Goal: Find specific page/section: Find specific page/section

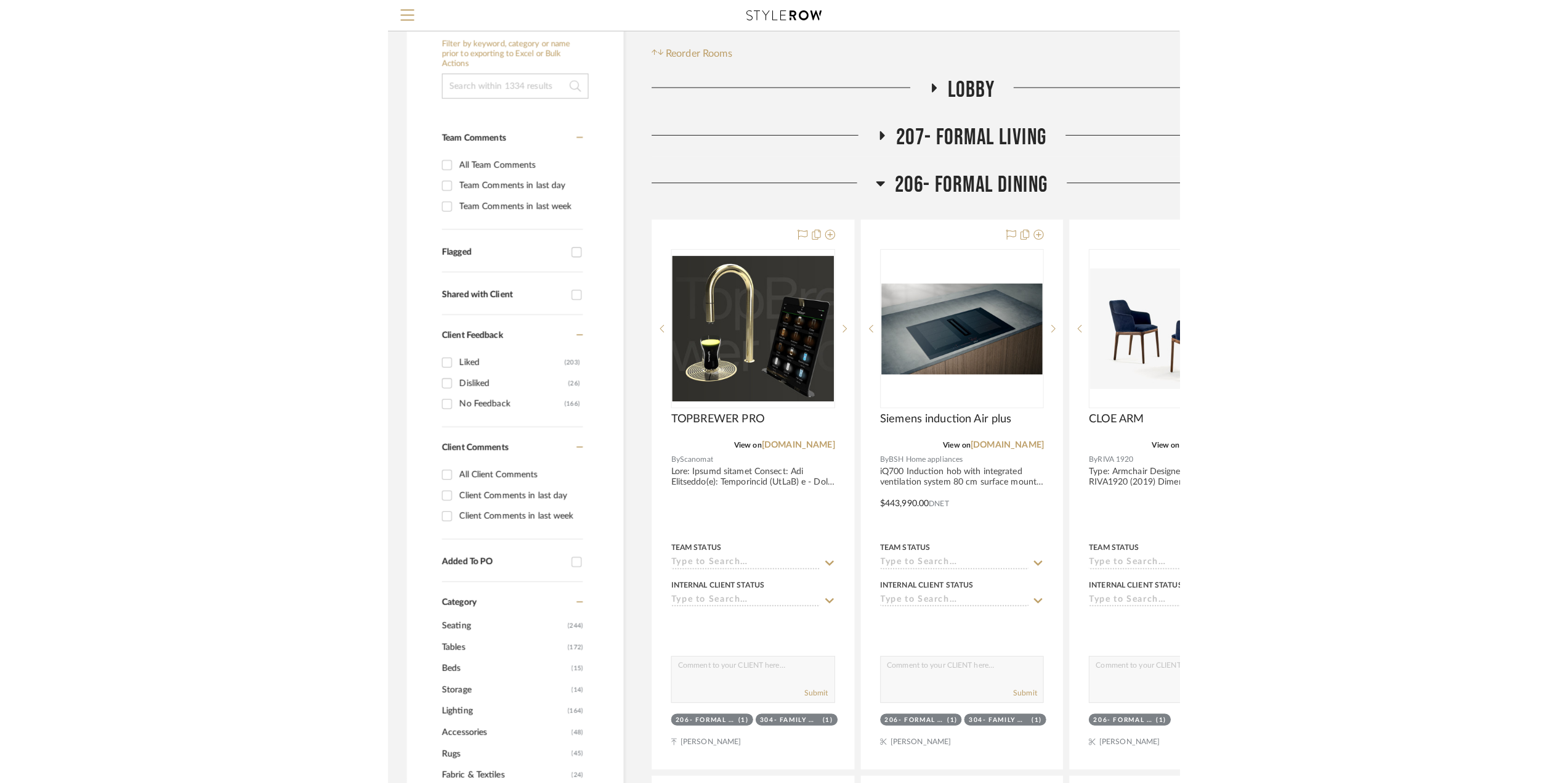
scroll to position [156, 0]
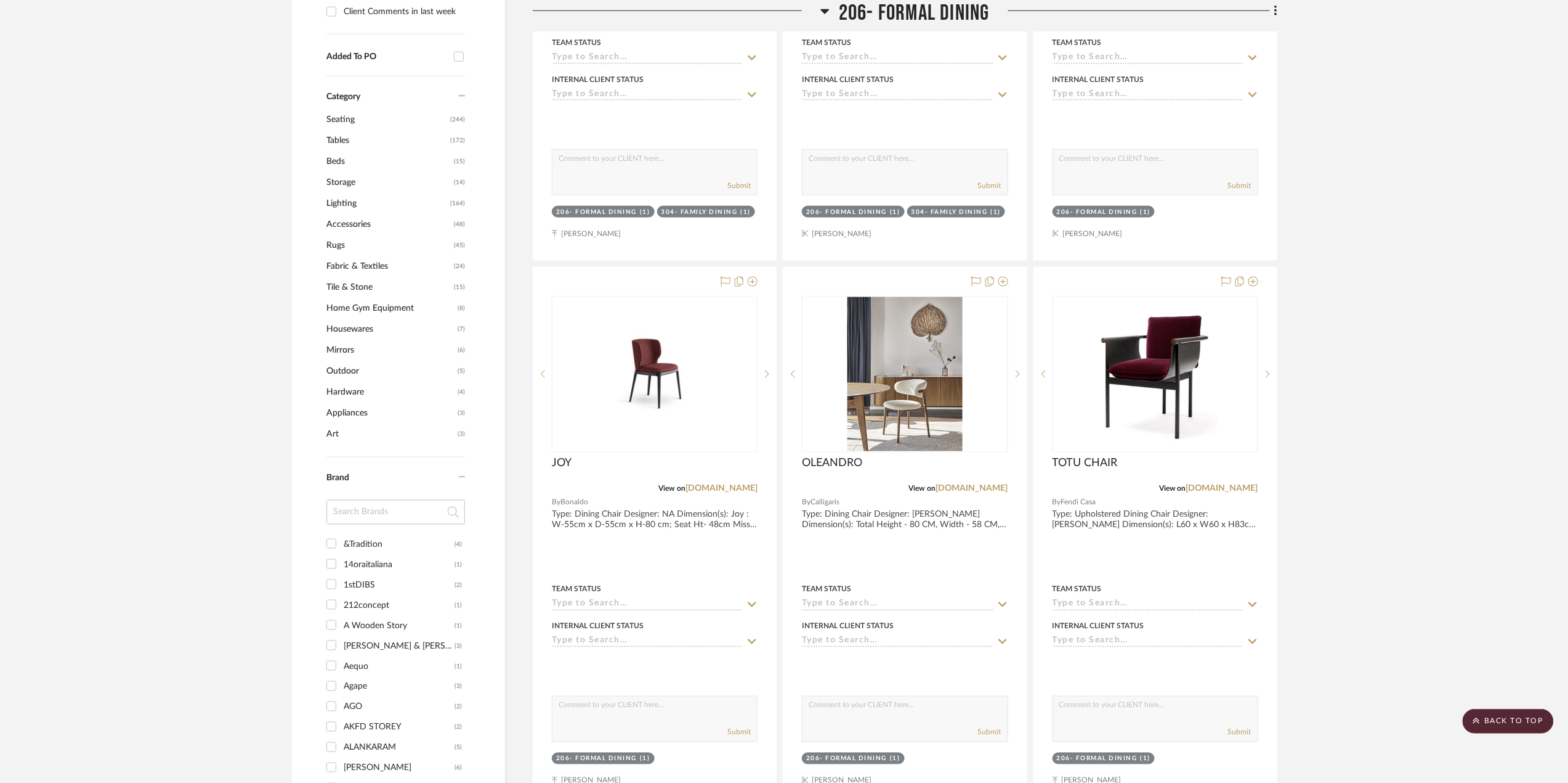
scroll to position [986, 0]
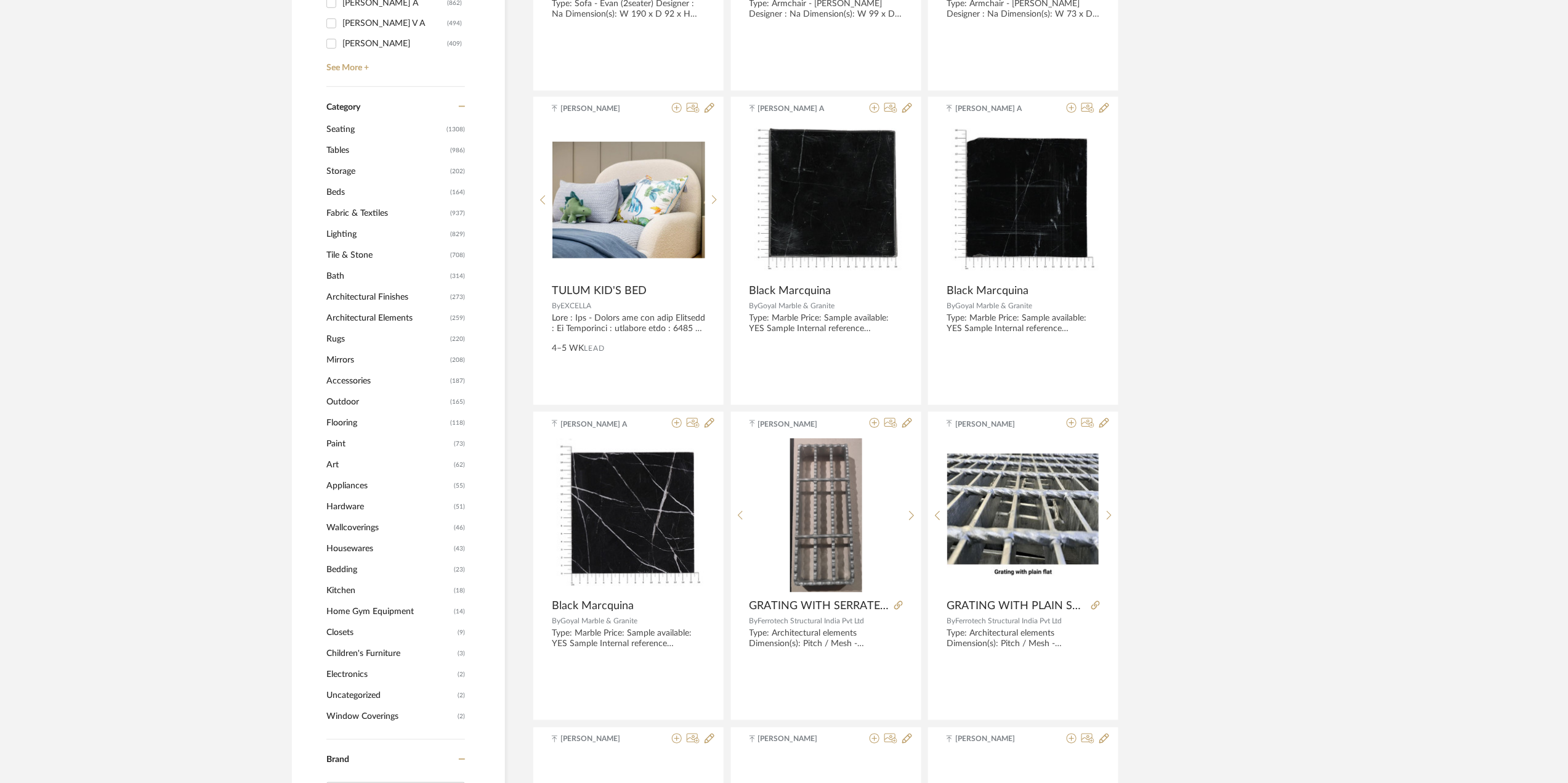
scroll to position [493, 0]
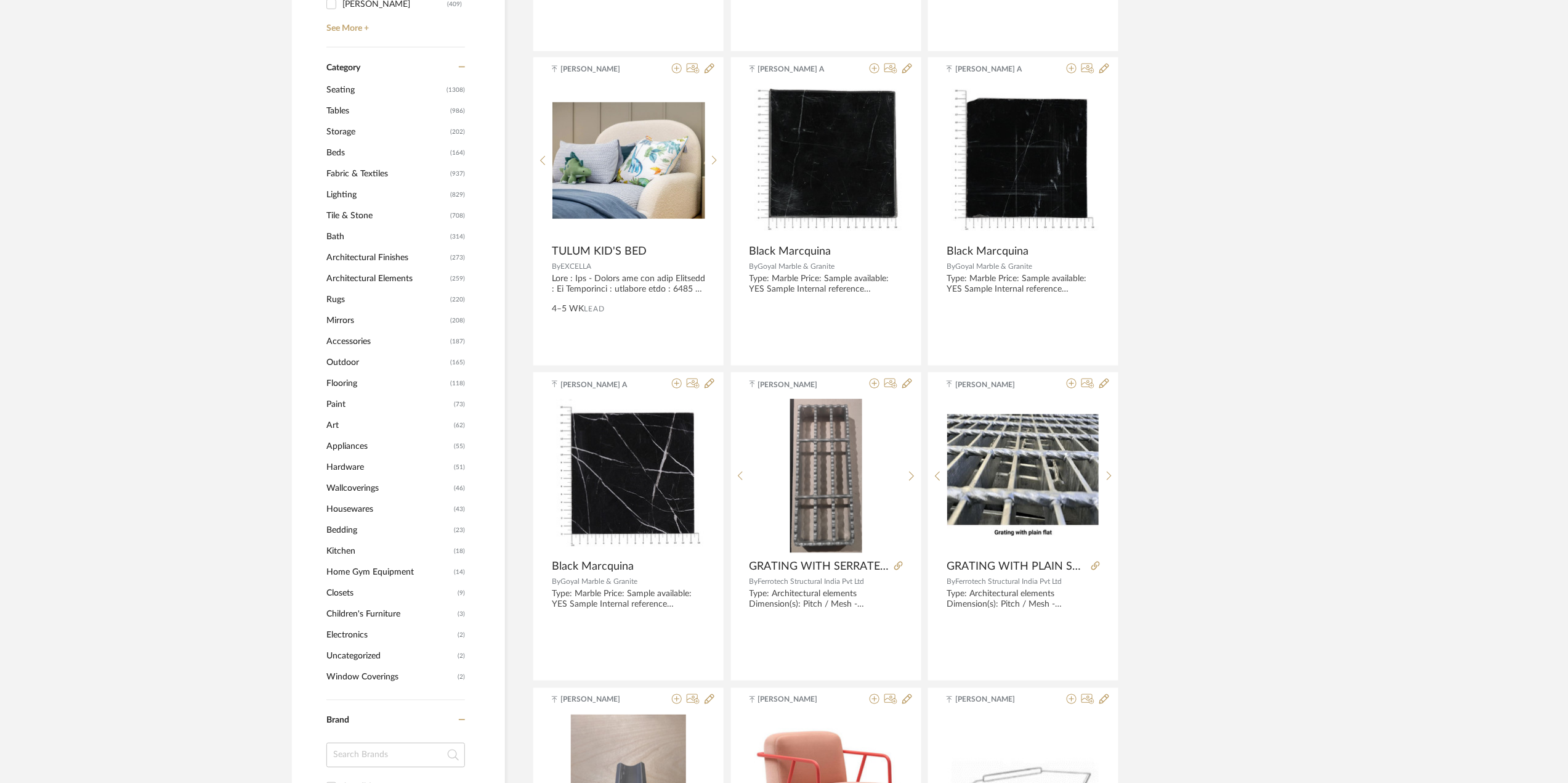
click at [350, 341] on span "Accessories" at bounding box center [387, 342] width 120 height 21
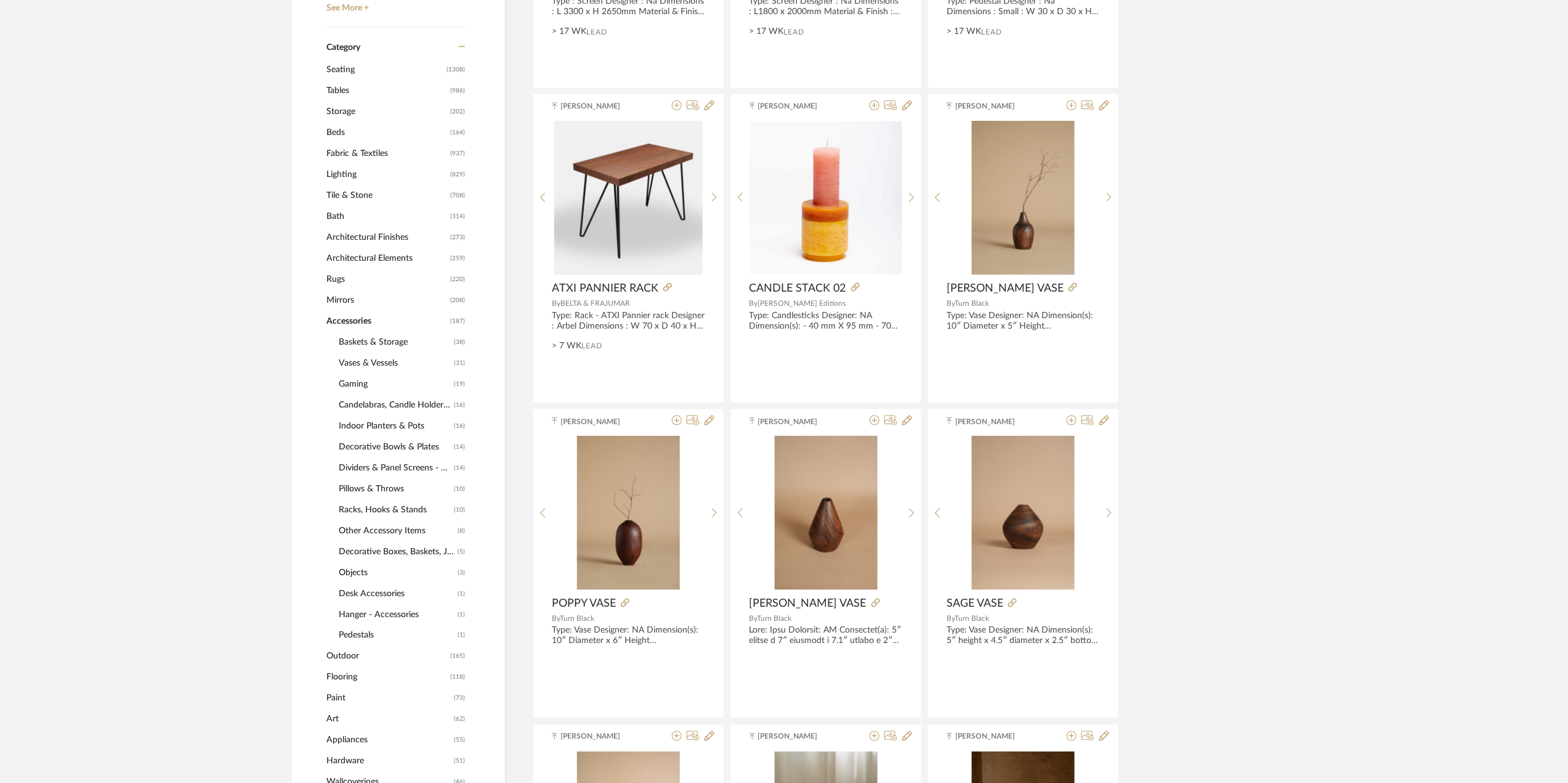
scroll to position [528, 0]
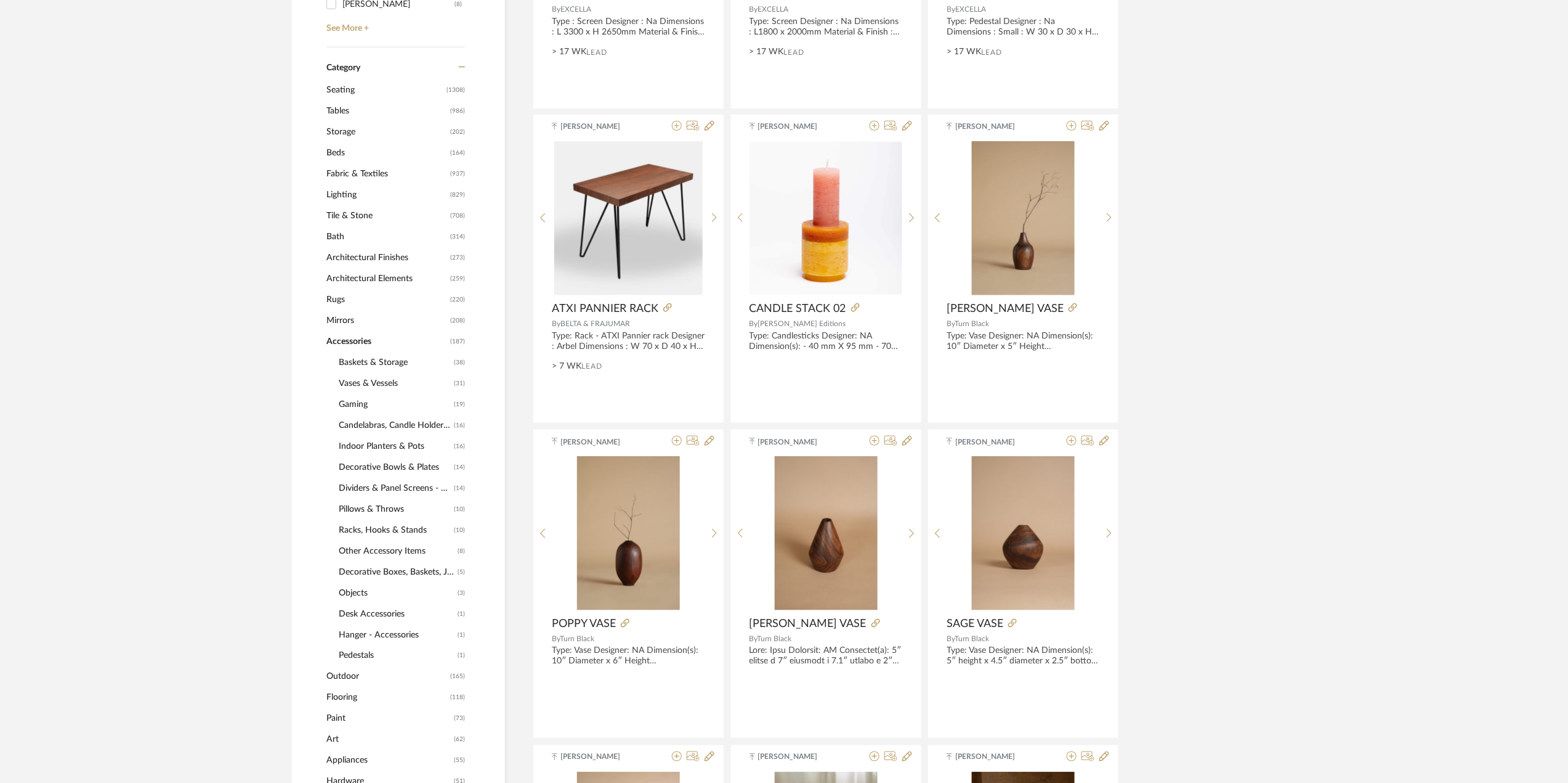
click at [373, 484] on span "Dividers & Panel Screens - Accessories" at bounding box center [395, 488] width 112 height 21
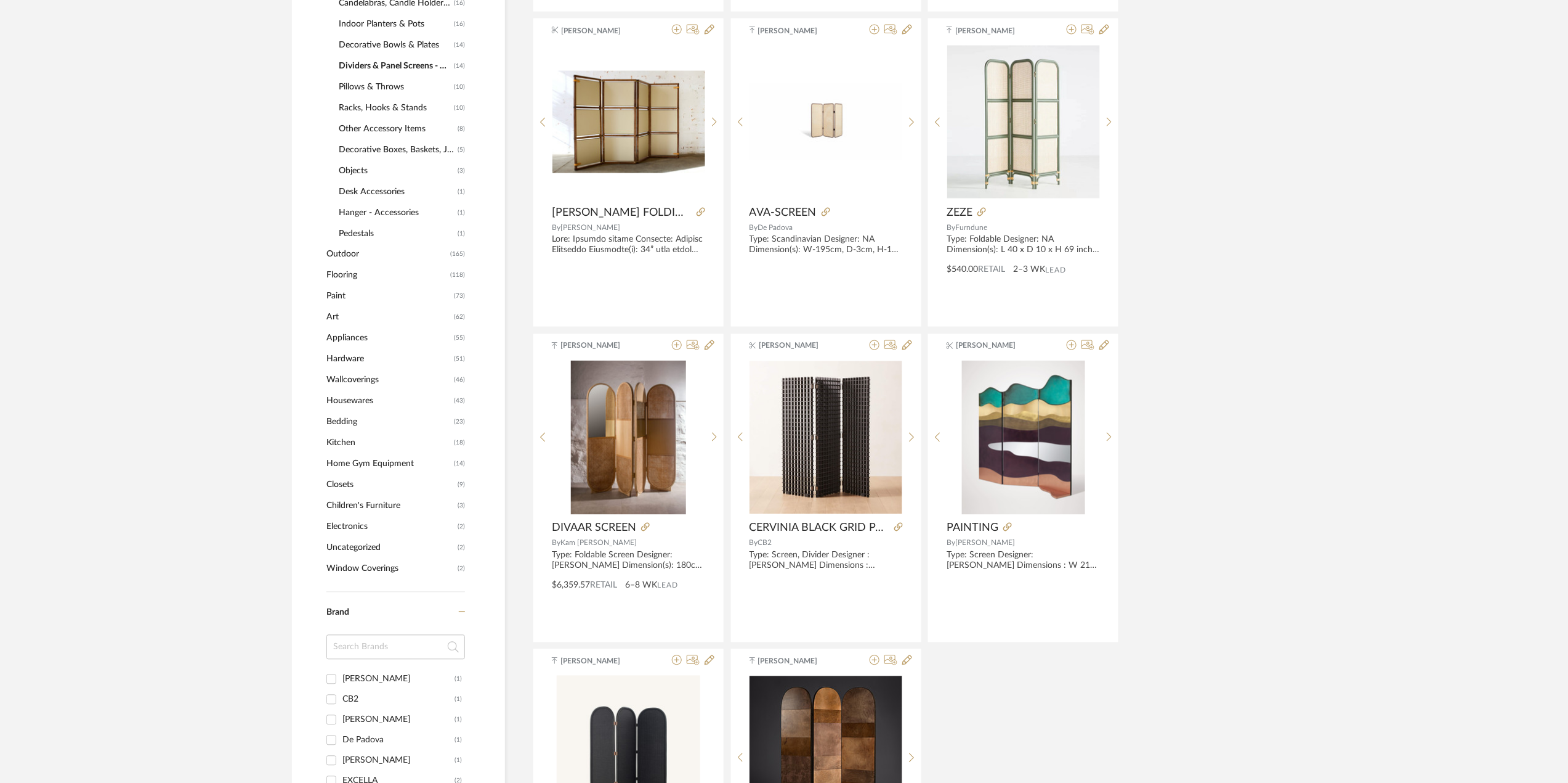
scroll to position [856, 0]
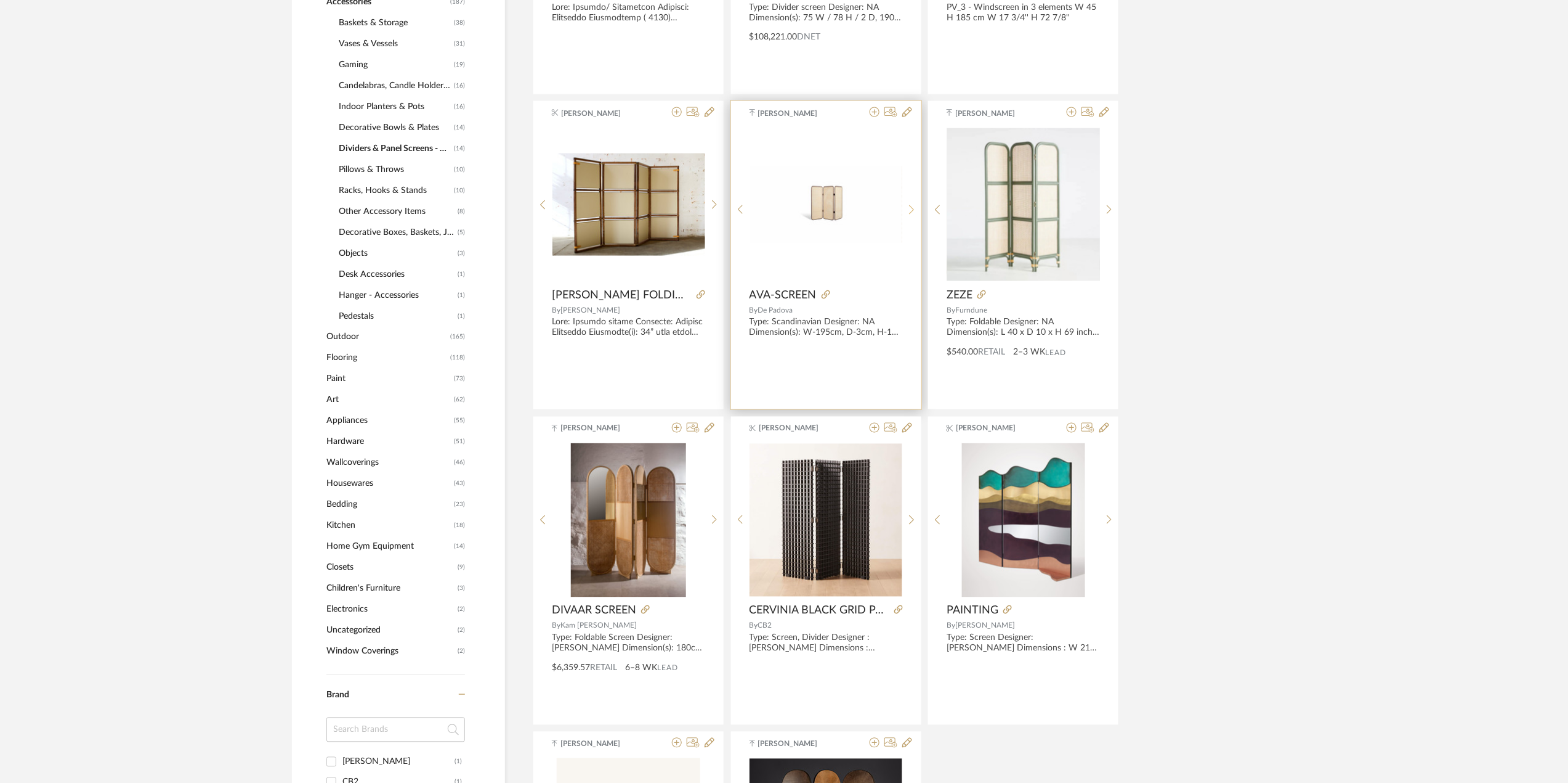
click at [915, 206] on sr-next-btn at bounding box center [912, 210] width 19 height 10
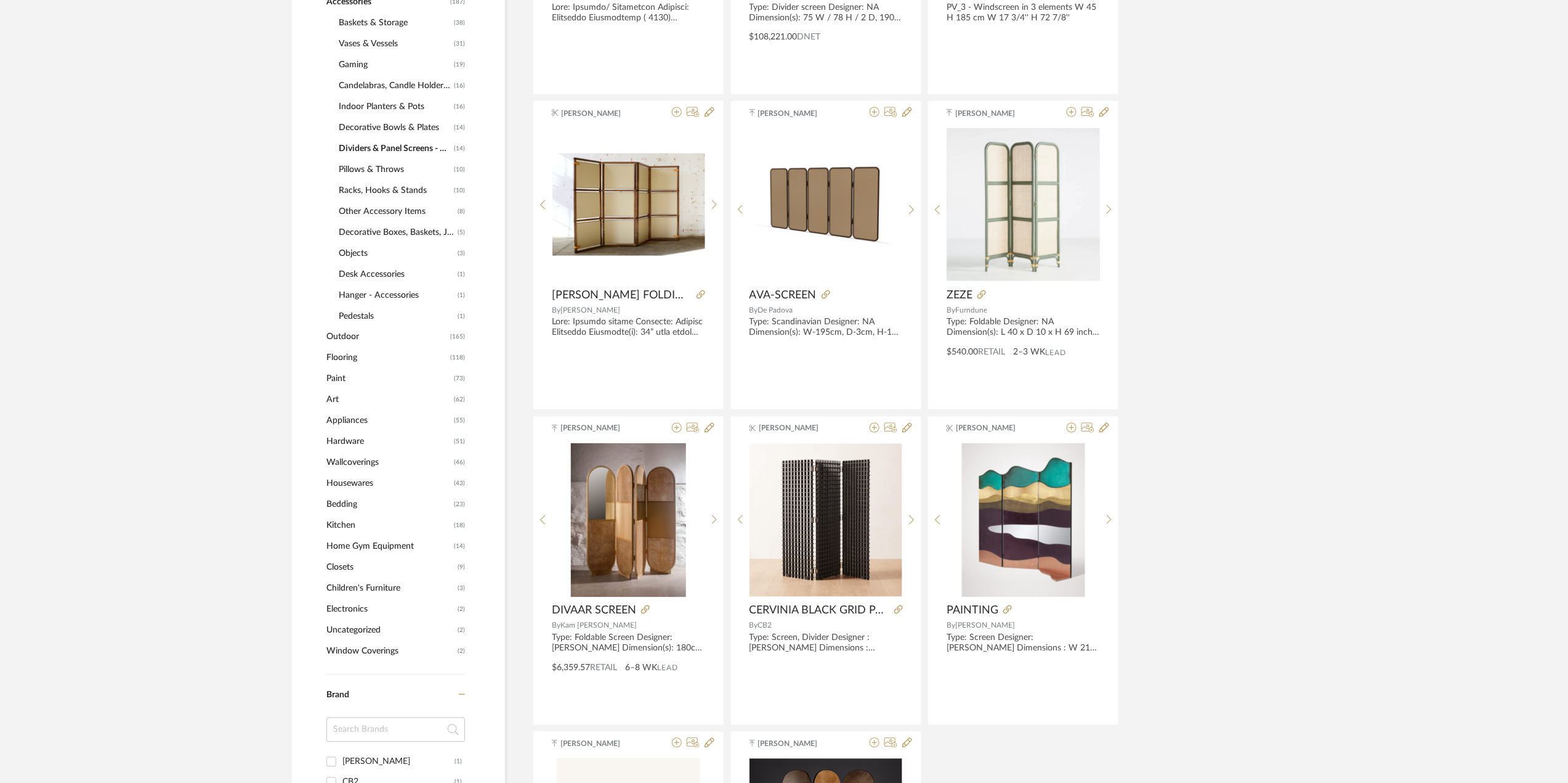
click at [1413, 349] on library-search-items "Item Type Product (14) Added By [PERSON_NAME] (4) [PERSON_NAME] (3) [PERSON_NAM…" at bounding box center [784, 356] width 1568 height 1936
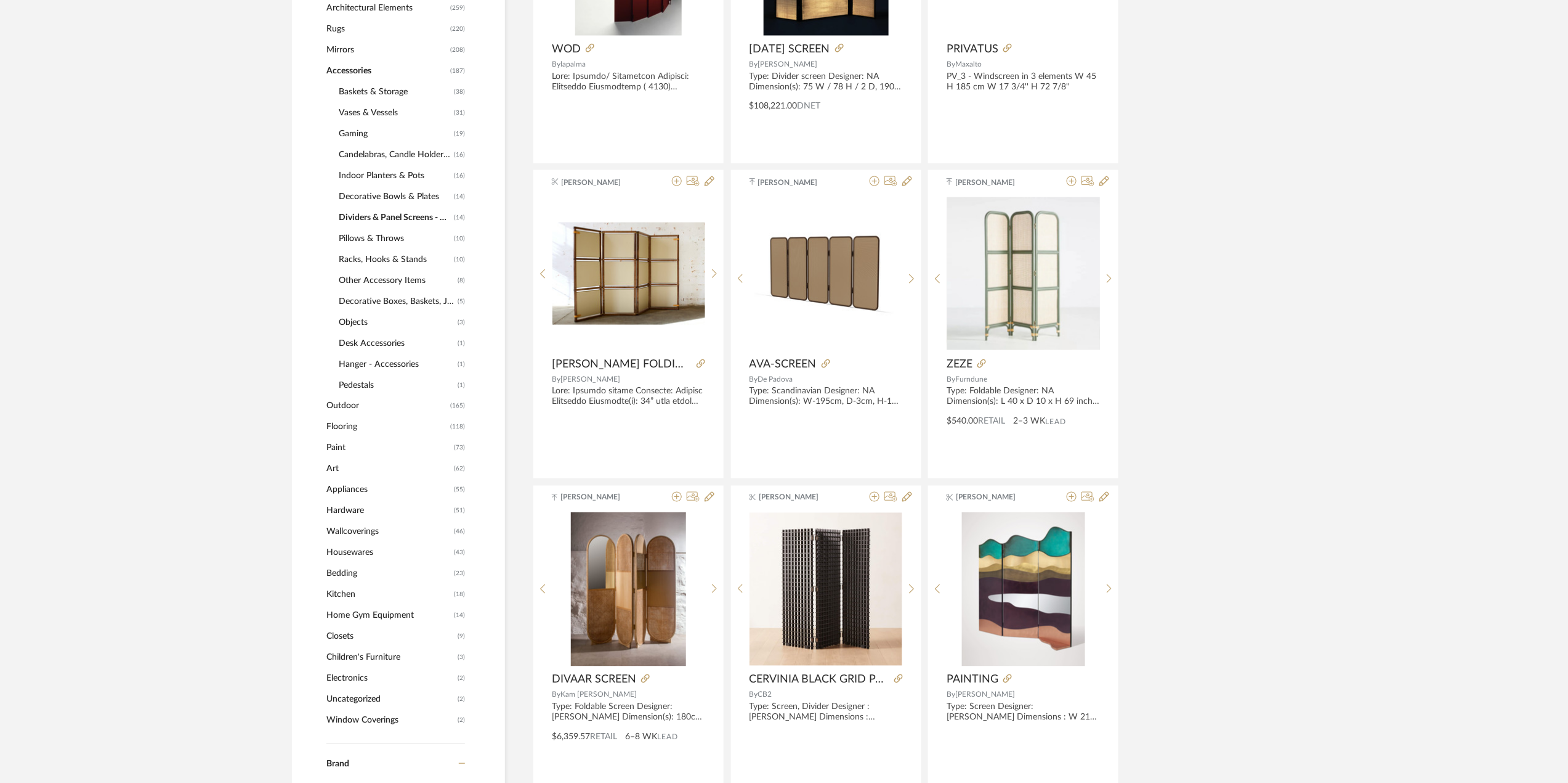
scroll to position [822, 0]
